Goal: Task Accomplishment & Management: Manage account settings

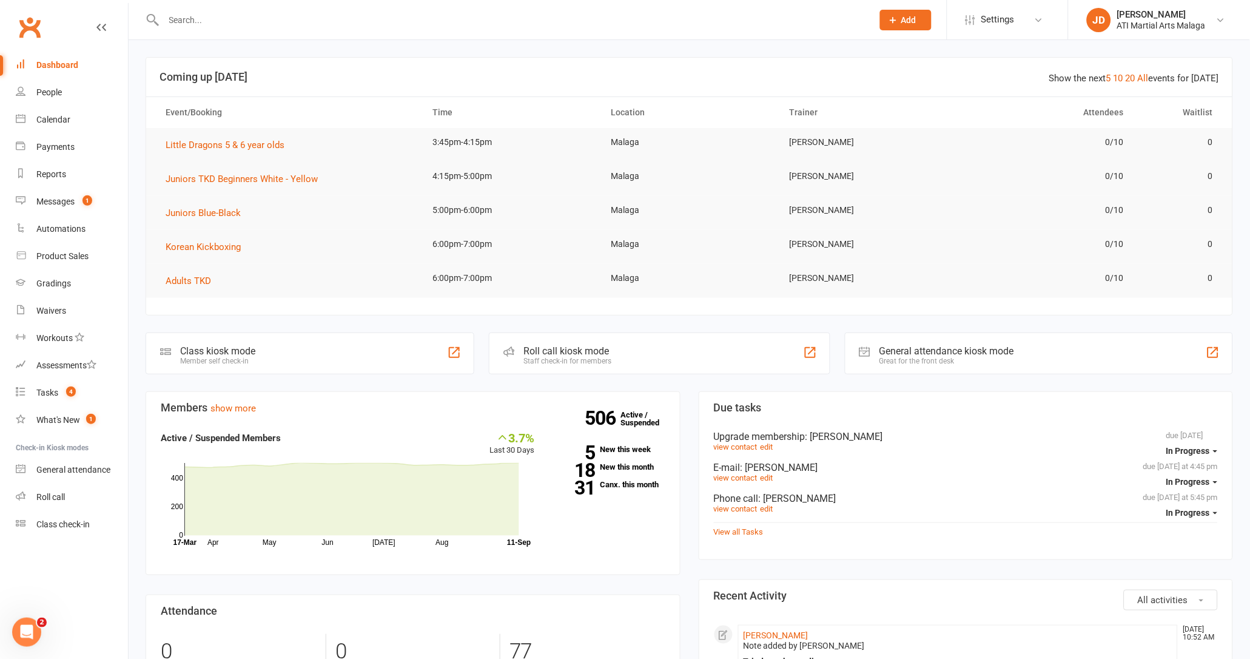
click at [281, 24] on input "text" at bounding box center [512, 20] width 704 height 17
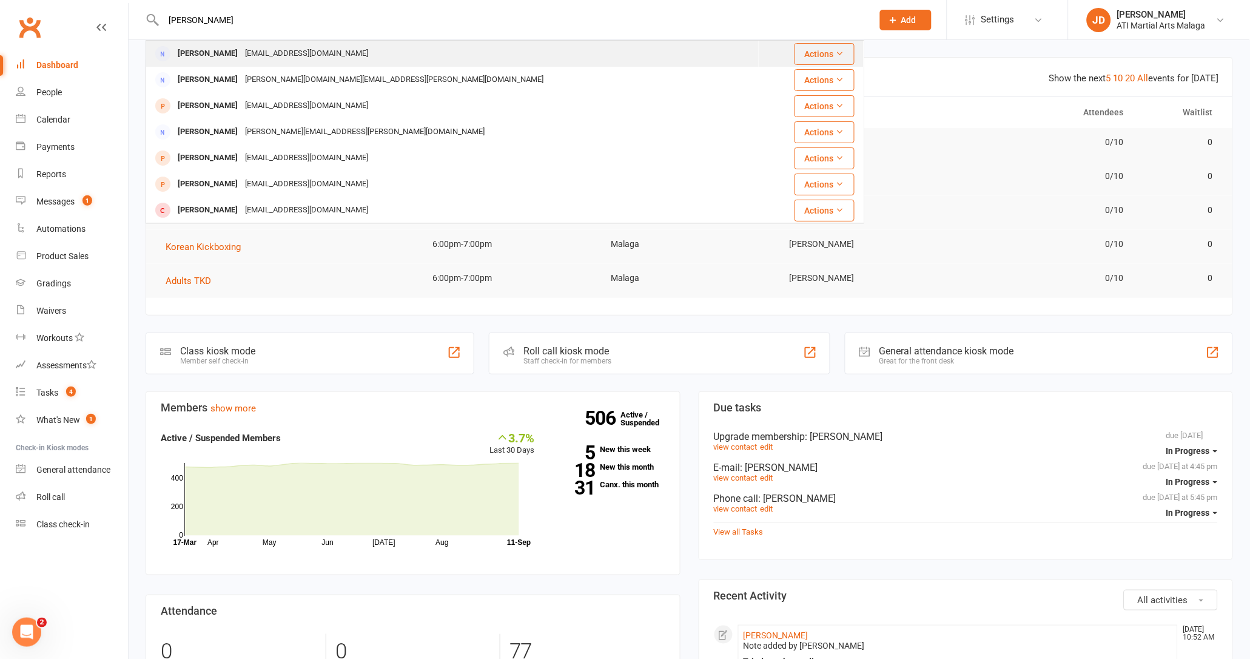
type input "[PERSON_NAME]"
click at [279, 46] on div "[EMAIL_ADDRESS][DOMAIN_NAME]" at bounding box center [306, 54] width 130 height 18
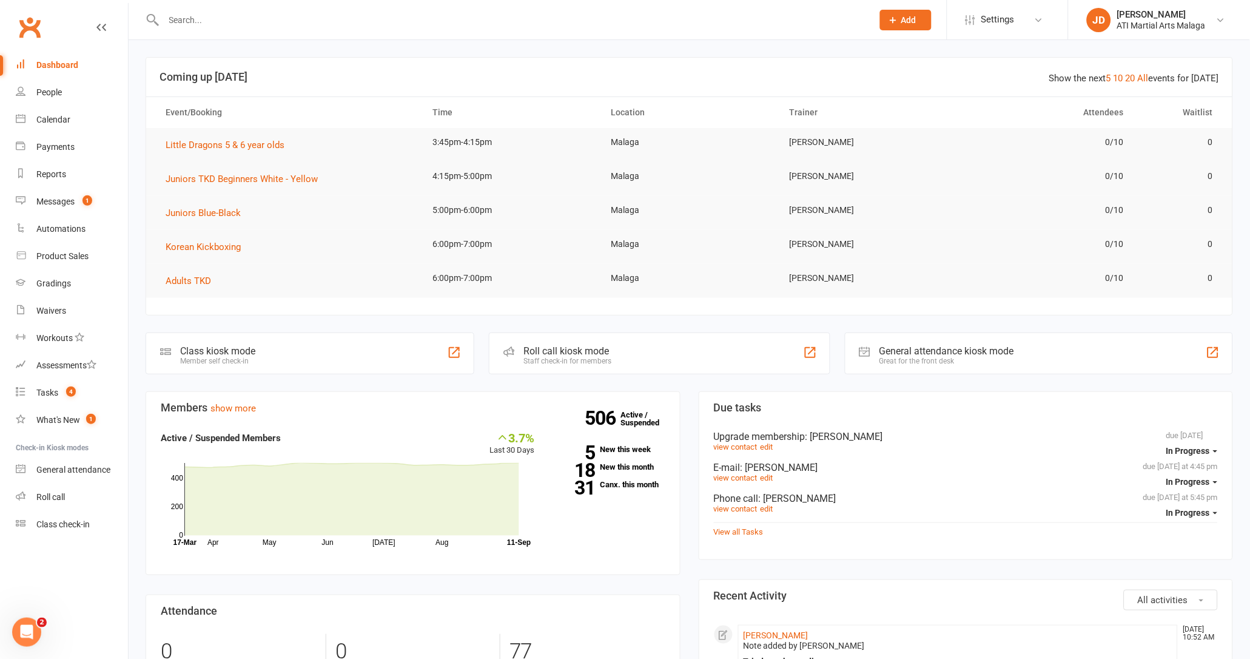
click at [205, 8] on div at bounding box center [505, 19] width 719 height 39
click at [208, 12] on input "text" at bounding box center [512, 20] width 704 height 17
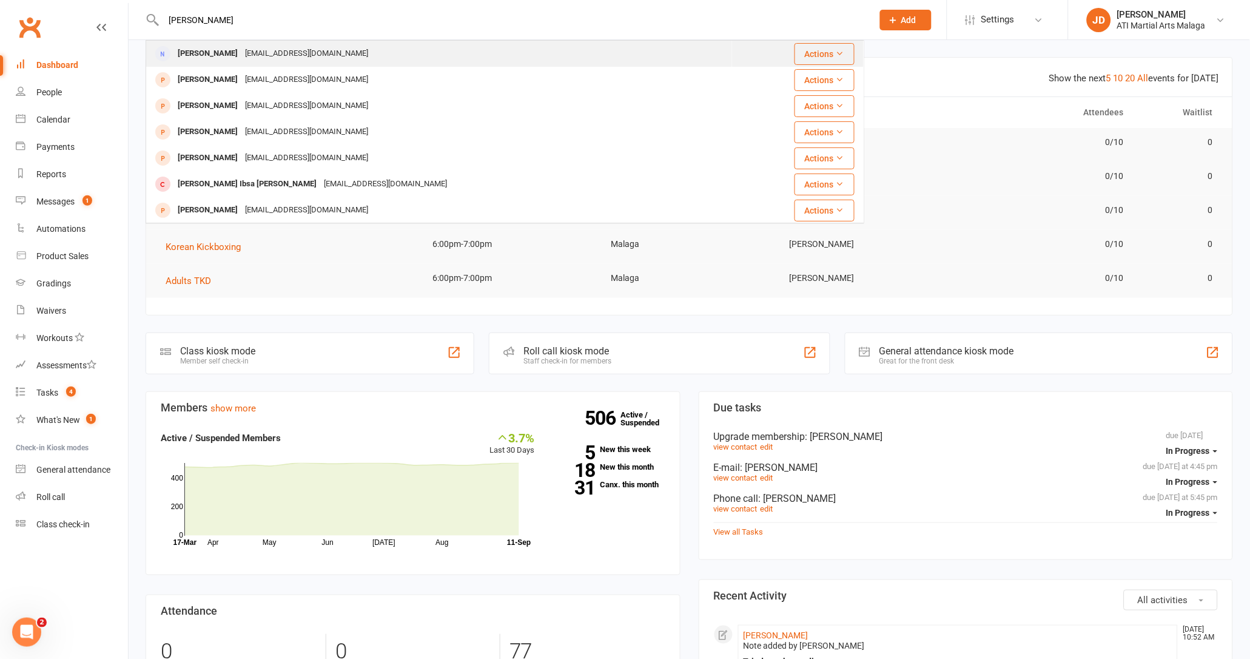
type input "[PERSON_NAME]"
click at [293, 62] on div "[PERSON_NAME] [PERSON_NAME][EMAIL_ADDRESS][DOMAIN_NAME]" at bounding box center [439, 53] width 585 height 25
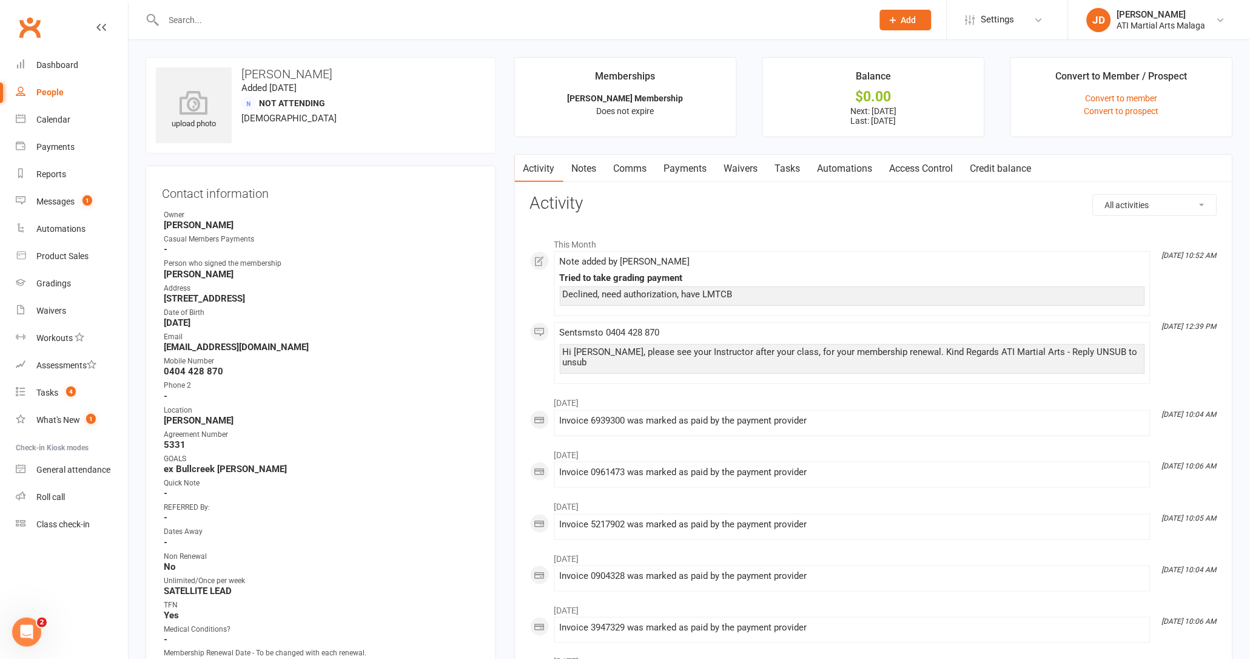
click at [583, 167] on link "Notes" at bounding box center [584, 169] width 42 height 28
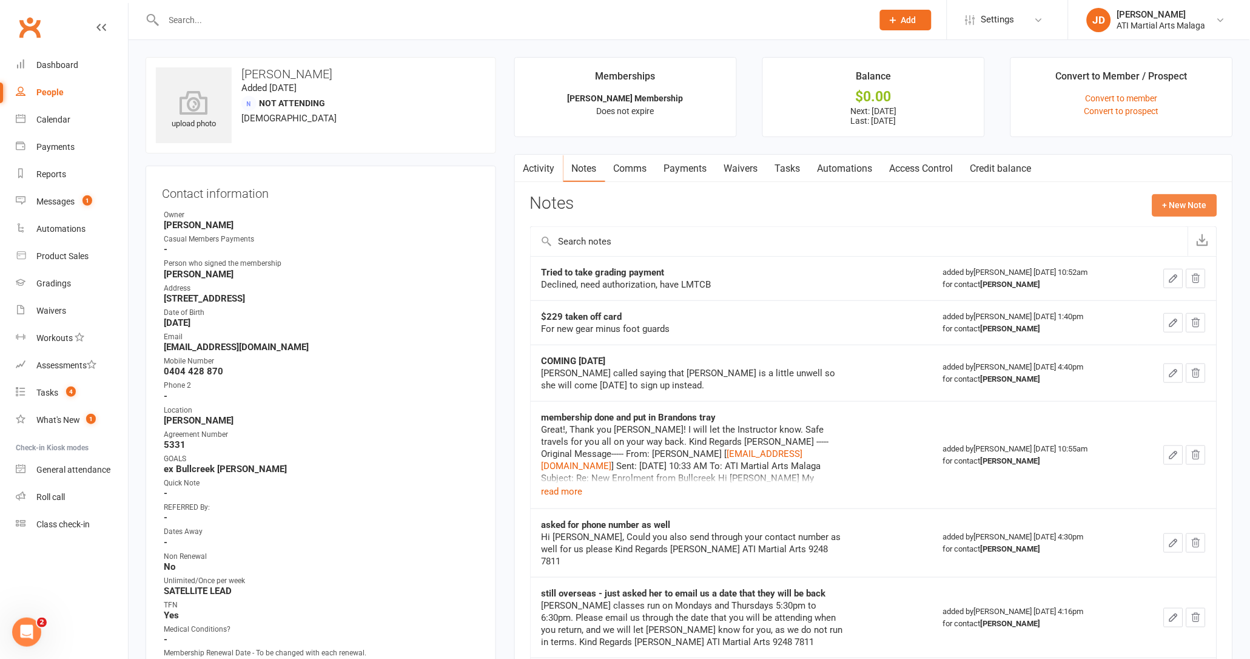
click at [1188, 207] on button "+ New Note" at bounding box center [1184, 205] width 65 height 22
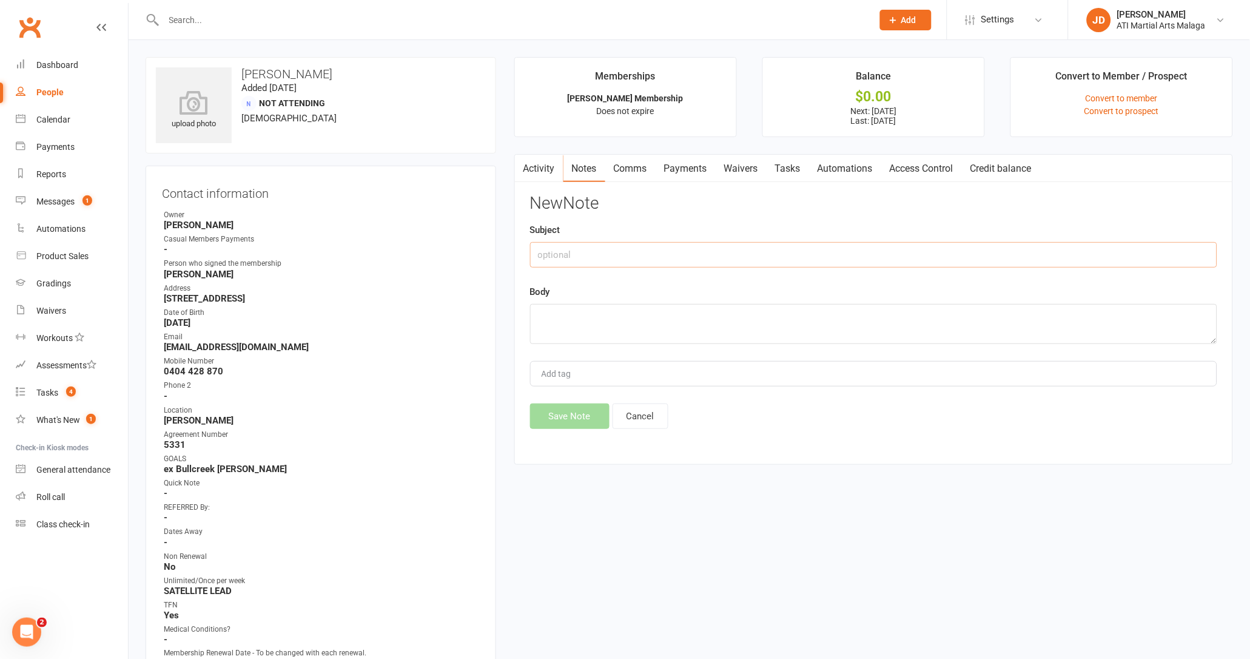
click at [628, 243] on input "text" at bounding box center [873, 254] width 687 height 25
type input "Grading Payment taken"
type textarea "$160.37 taken off card sept grading, CDB - Black 1st pum lvl 1"
click at [551, 423] on button "Save Note" at bounding box center [569, 415] width 79 height 25
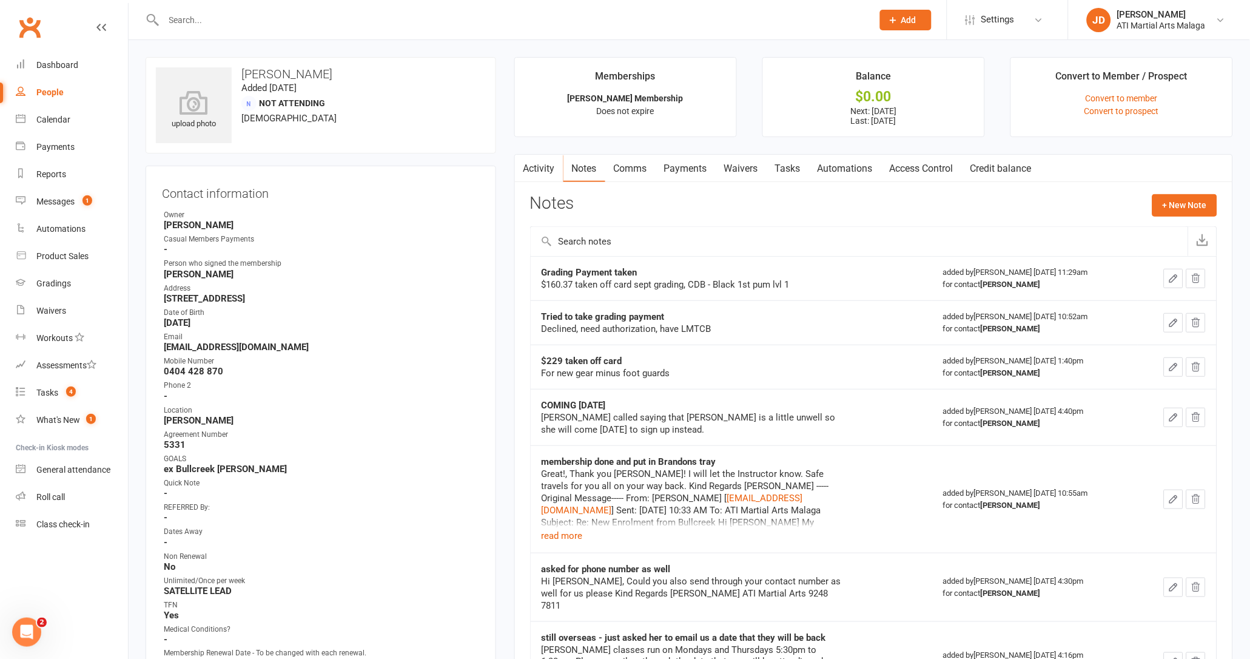
click at [213, 27] on input "text" at bounding box center [512, 20] width 704 height 17
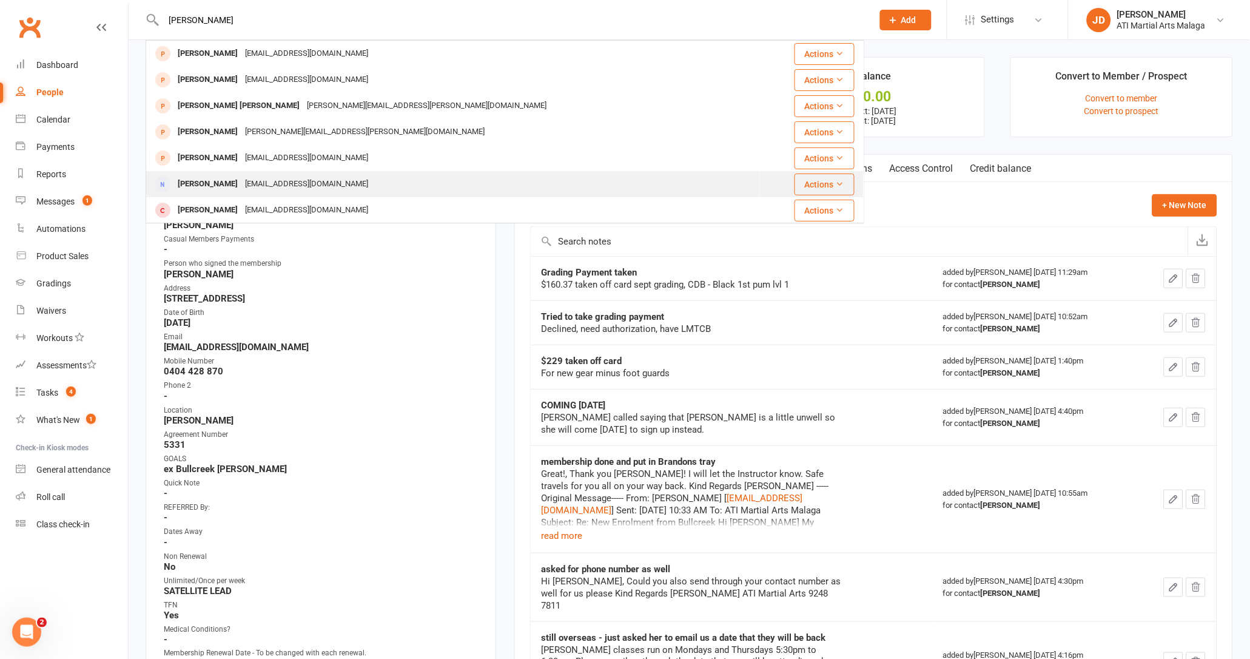
type input "[PERSON_NAME]"
click at [223, 173] on div "[PERSON_NAME] [EMAIL_ADDRESS][DOMAIN_NAME]" at bounding box center [453, 184] width 612 height 25
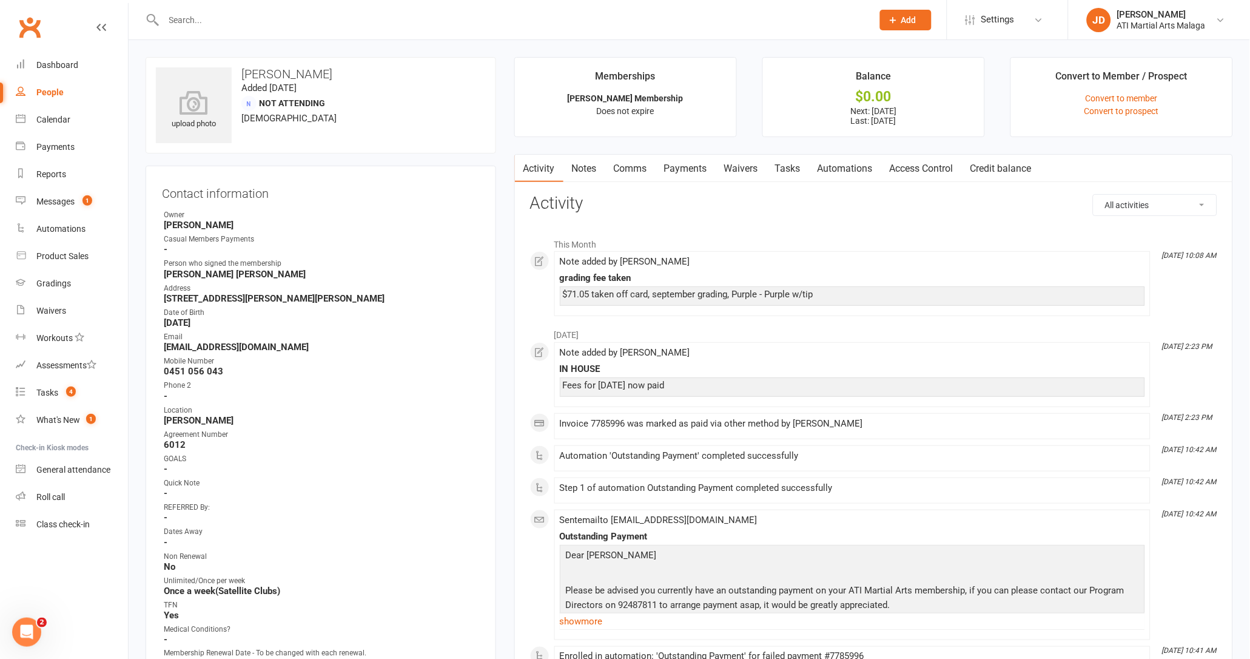
click at [590, 175] on link "Notes" at bounding box center [584, 169] width 42 height 28
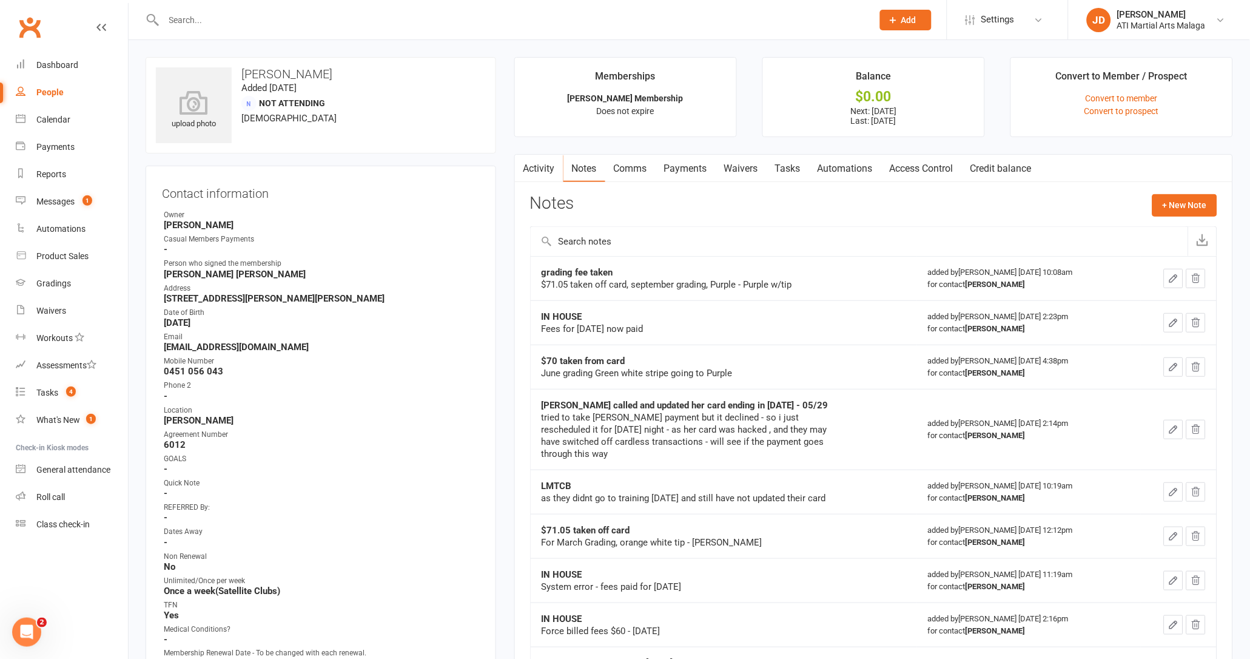
click at [31, 24] on link "Clubworx" at bounding box center [30, 27] width 30 height 30
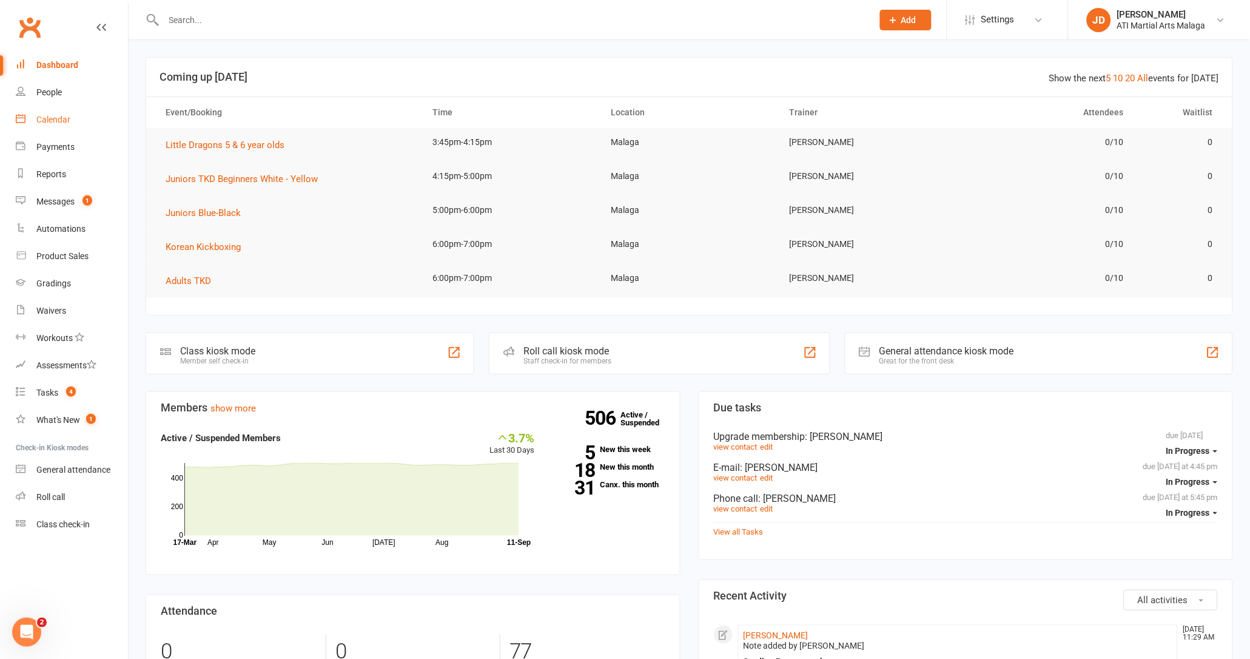
click at [52, 121] on div "Calendar" at bounding box center [53, 120] width 34 height 10
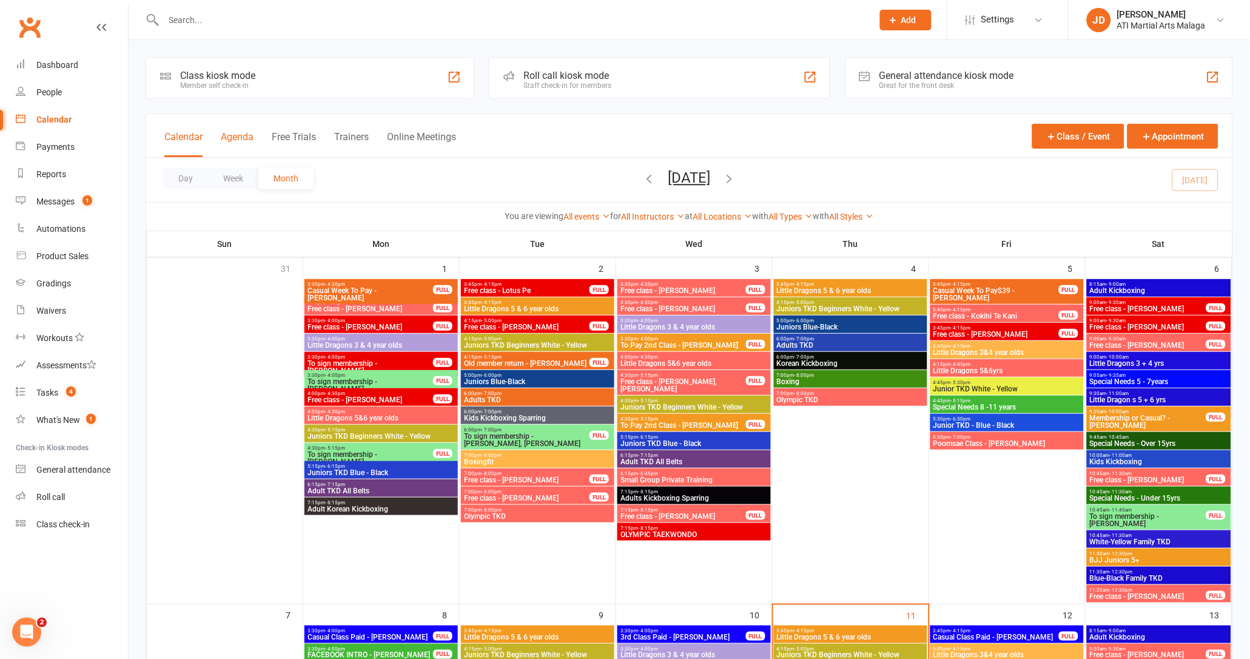
click at [238, 135] on button "Agenda" at bounding box center [237, 144] width 33 height 26
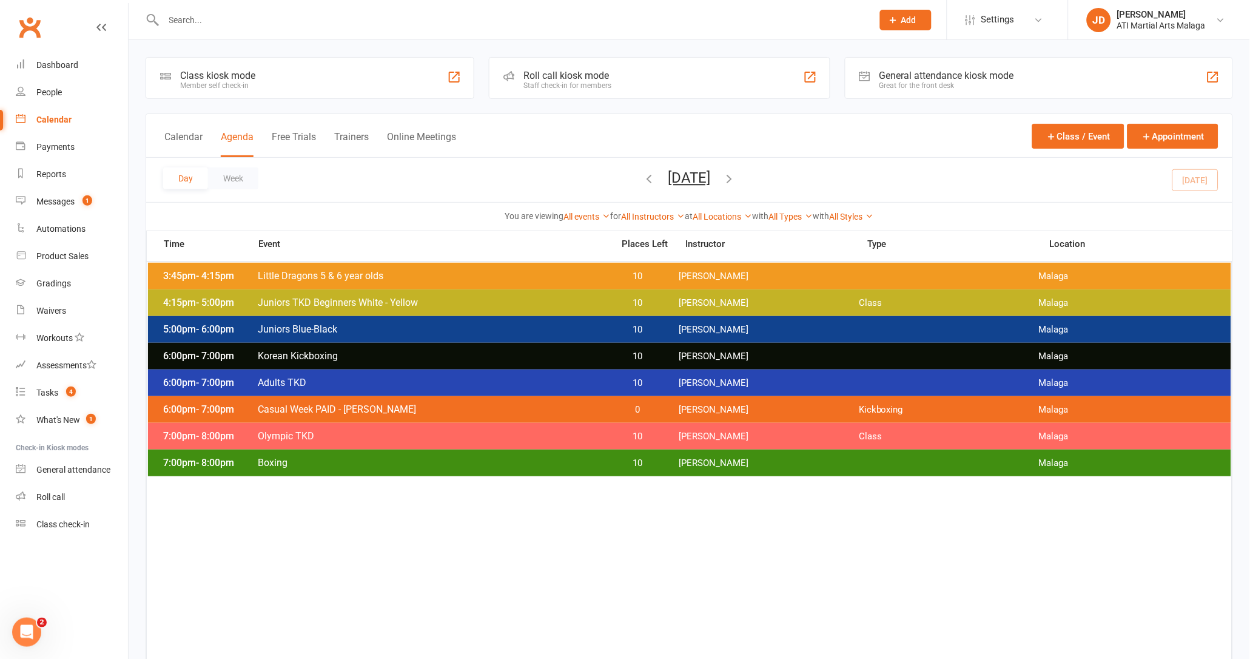
click at [736, 176] on icon "button" at bounding box center [729, 178] width 13 height 13
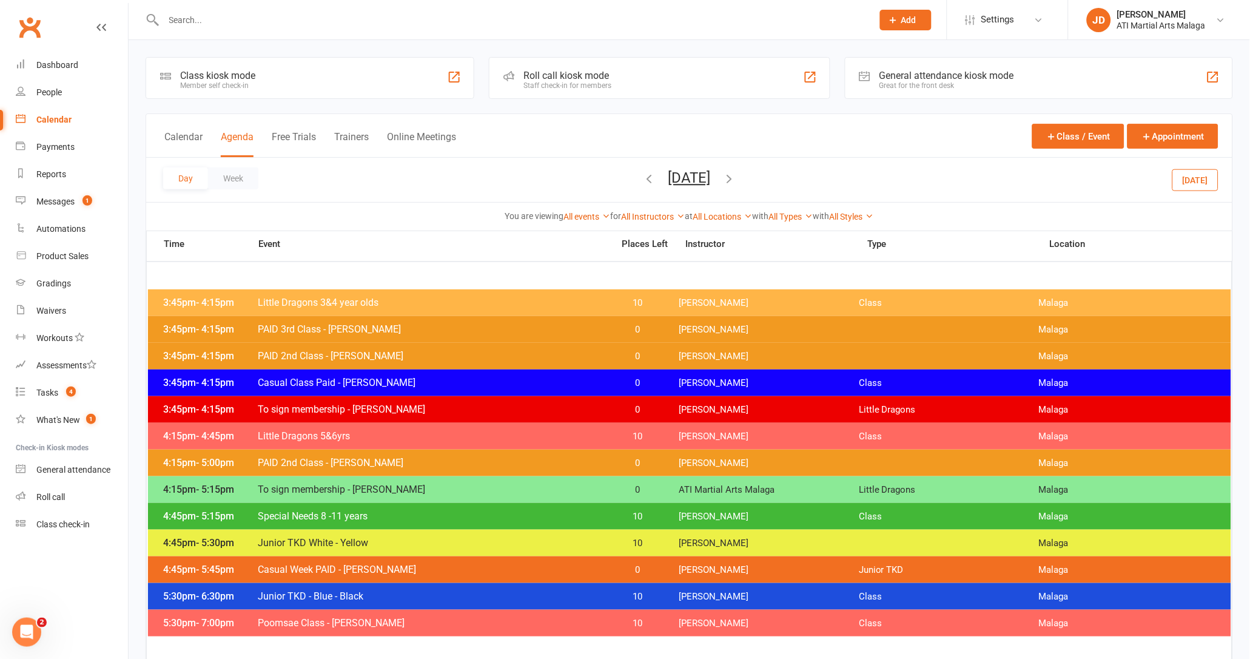
click at [736, 180] on icon "button" at bounding box center [729, 178] width 13 height 13
